Goal: Task Accomplishment & Management: Manage account settings

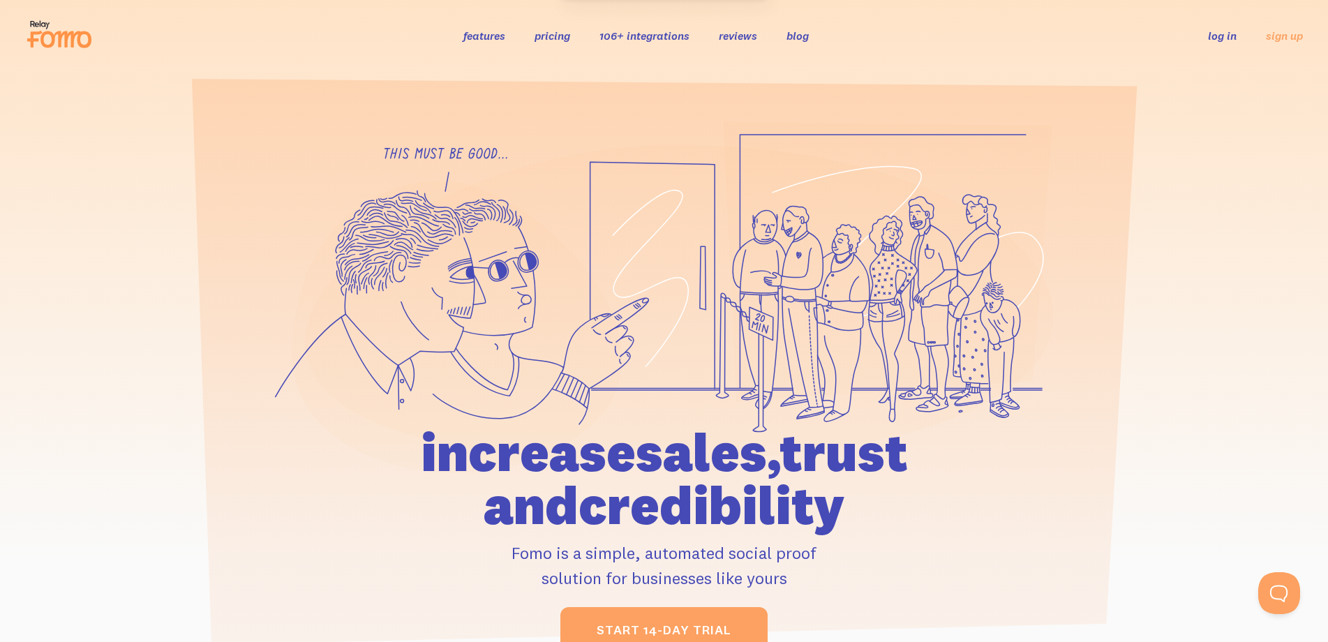
click at [1225, 33] on link "log in" at bounding box center [1222, 36] width 29 height 14
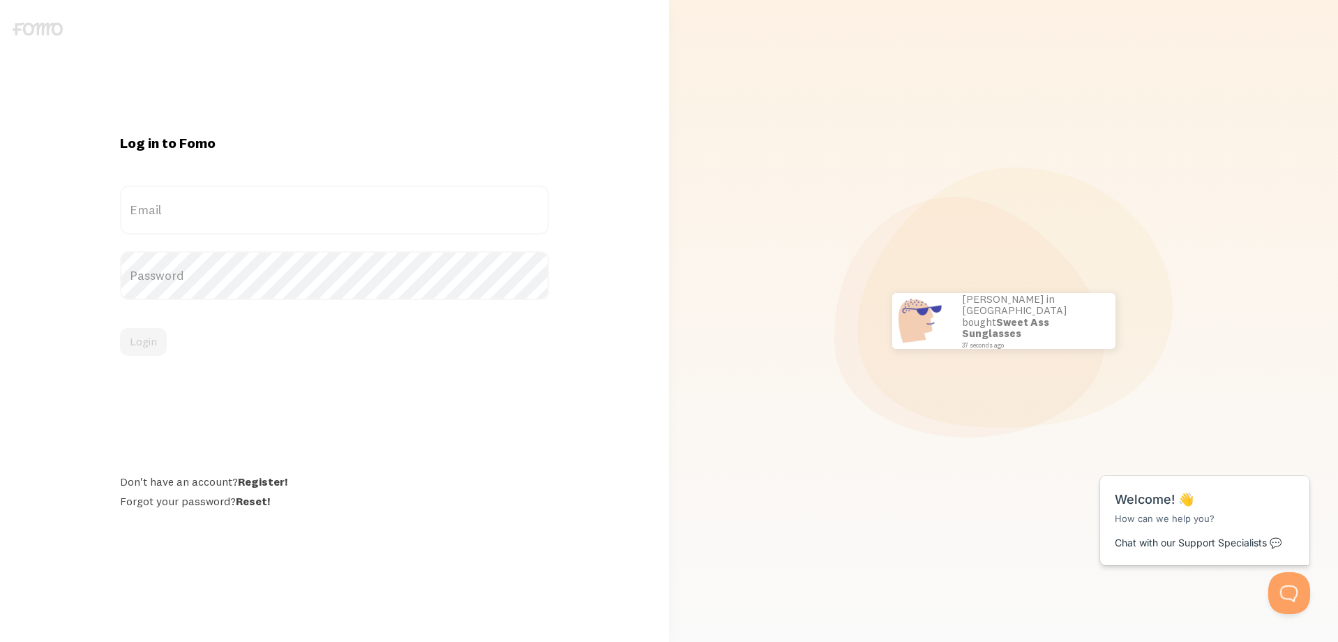
click at [186, 213] on label "Email" at bounding box center [334, 210] width 429 height 49
click at [186, 213] on input "Email" at bounding box center [334, 210] width 429 height 49
paste input "[EMAIL_ADDRESS][DOMAIN_NAME]"
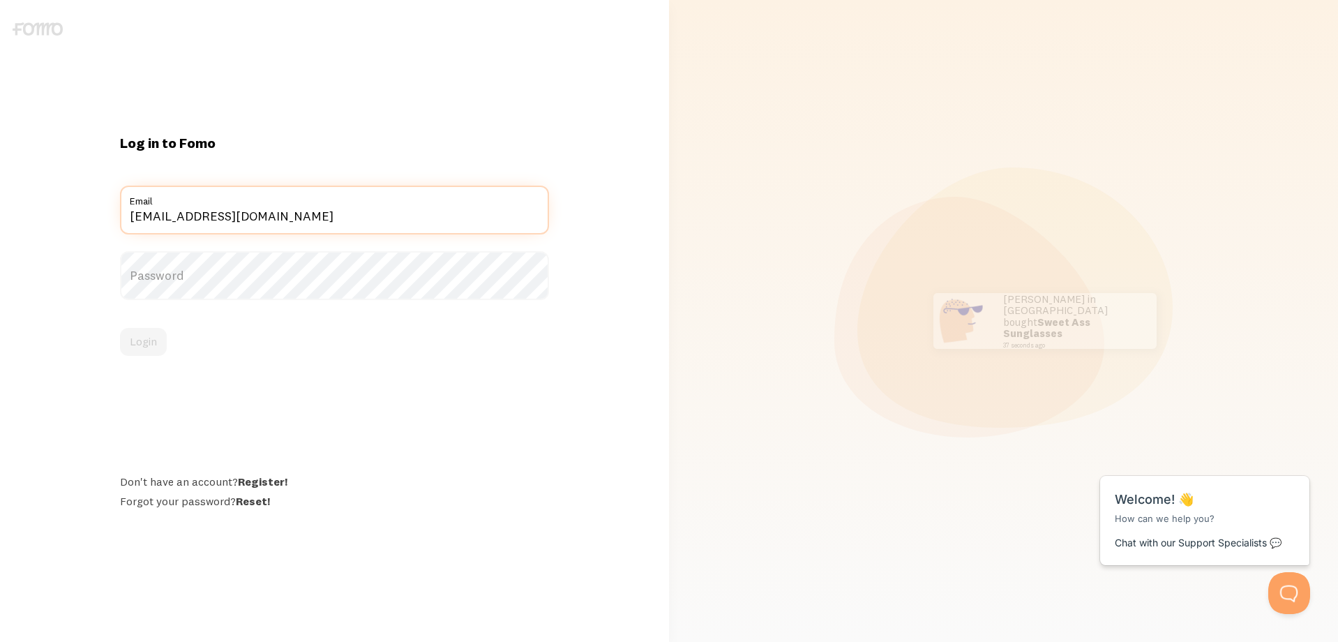
type input "[EMAIL_ADDRESS][DOMAIN_NAME]"
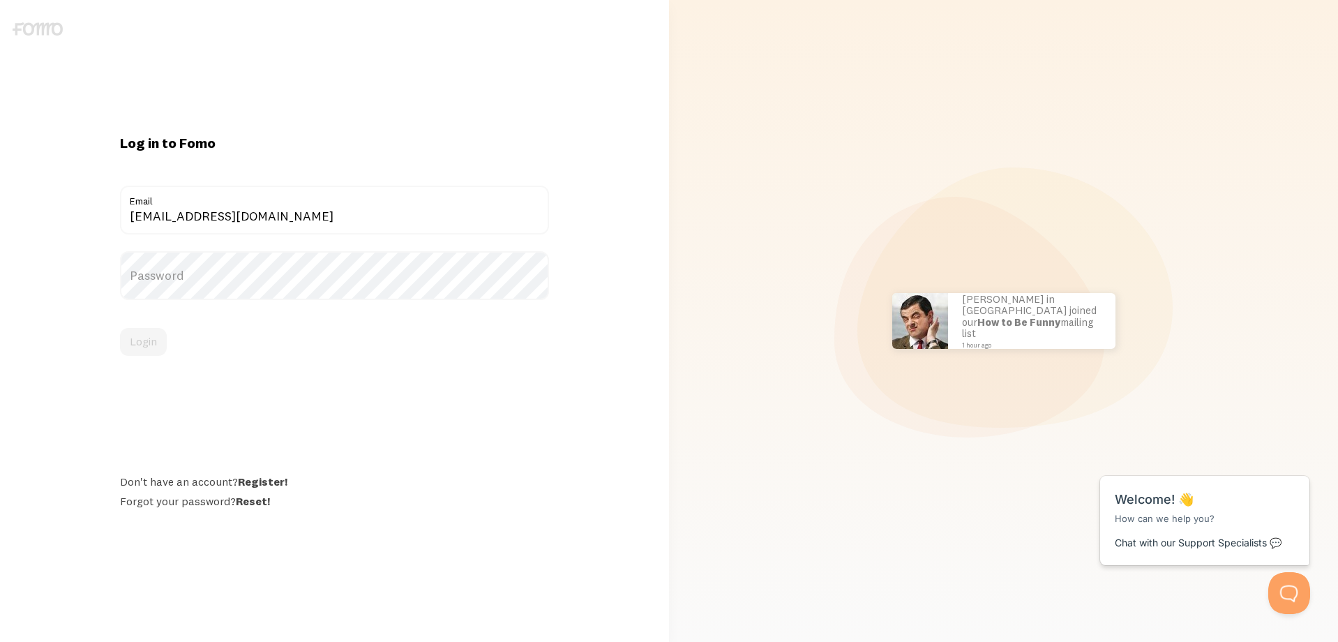
click at [177, 272] on label "Password" at bounding box center [334, 275] width 429 height 49
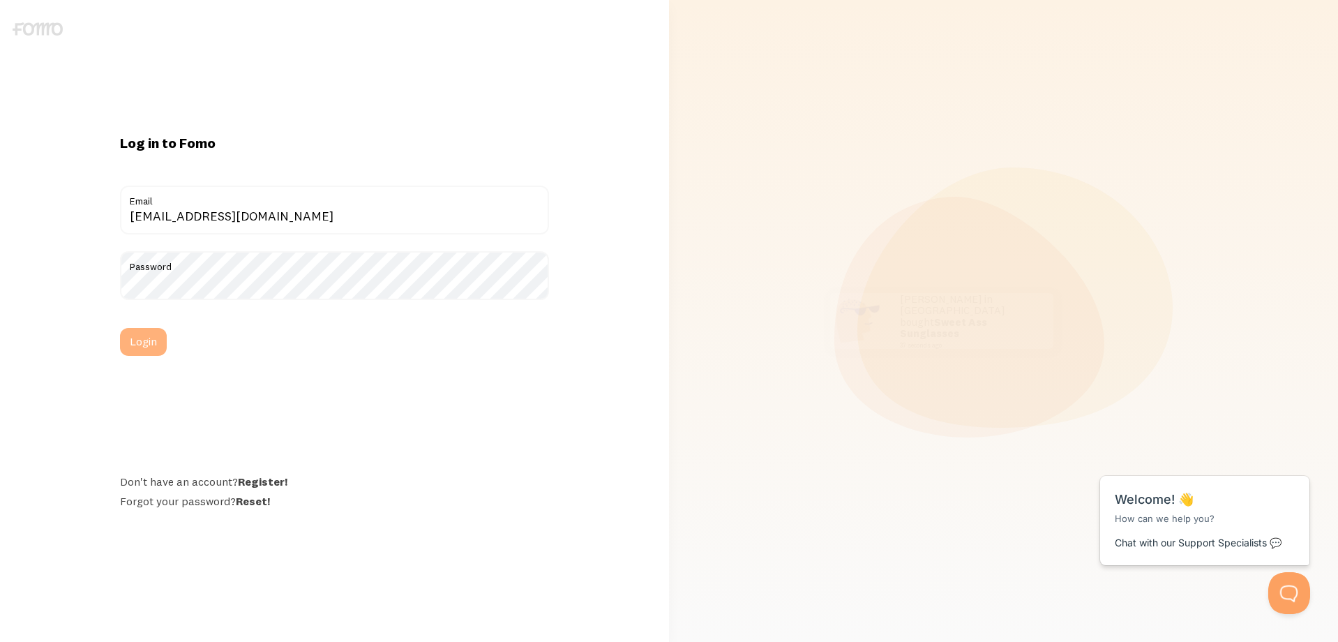
click at [133, 348] on button "Login" at bounding box center [143, 342] width 47 height 28
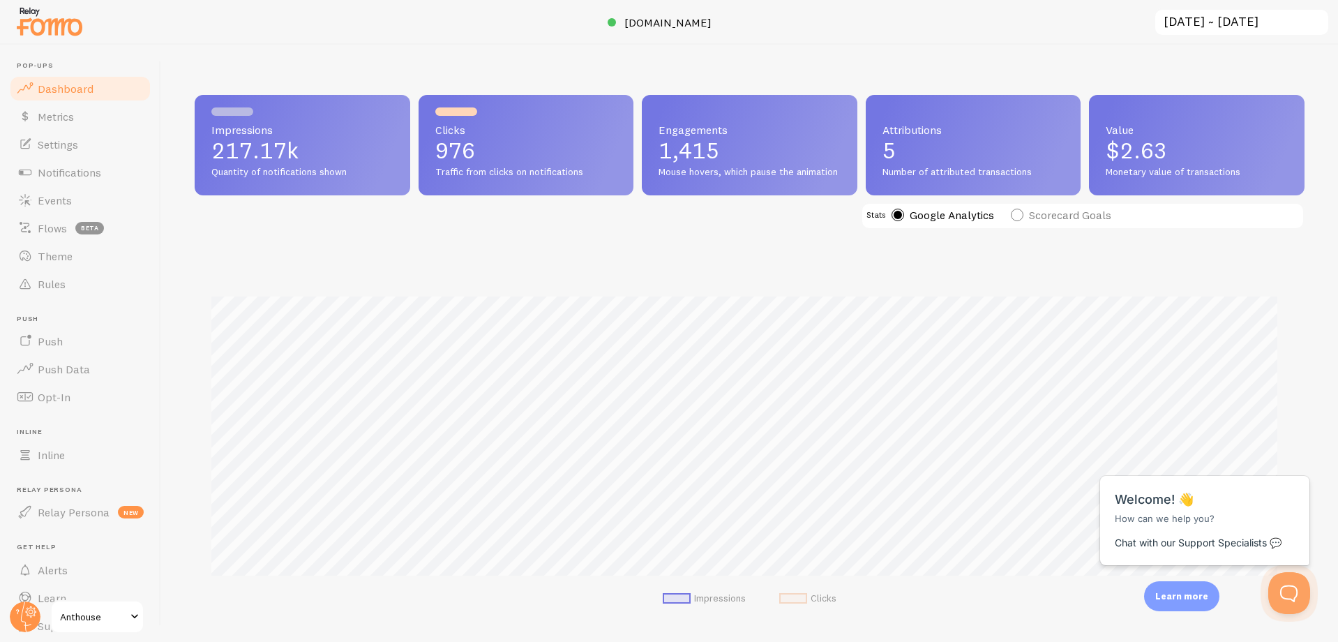
scroll to position [366, 1100]
click at [80, 204] on link "Events" at bounding box center [80, 200] width 144 height 28
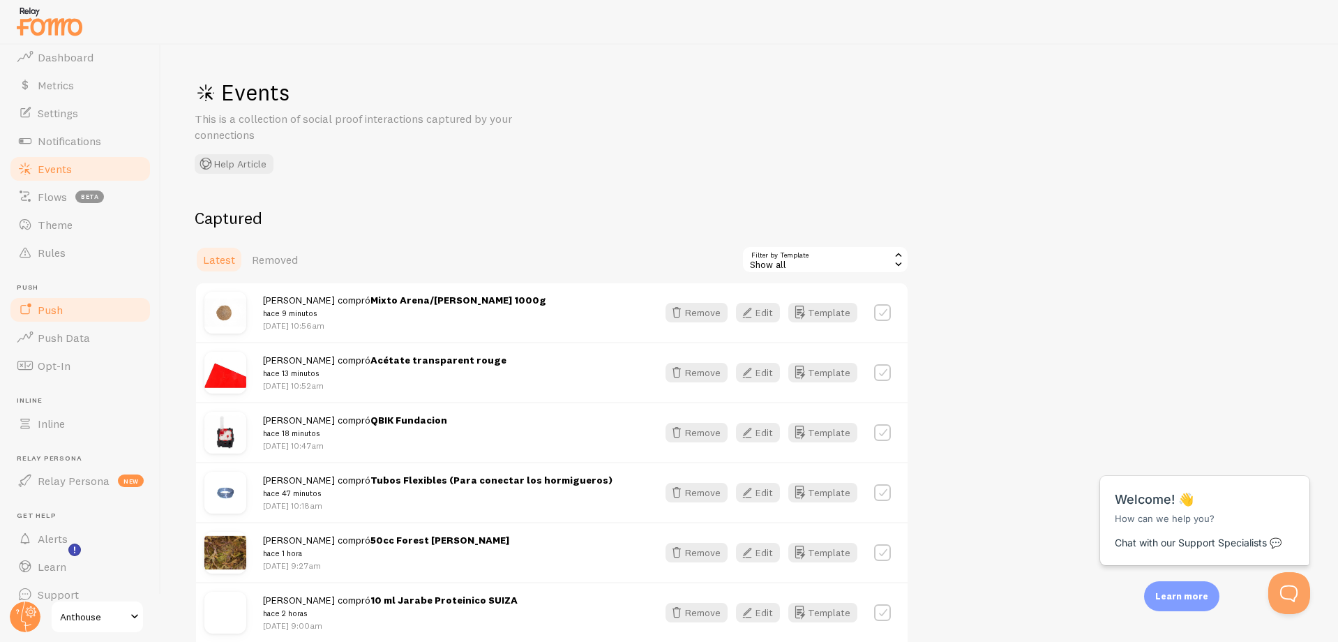
scroll to position [48, 0]
